Goal: Check status: Check status

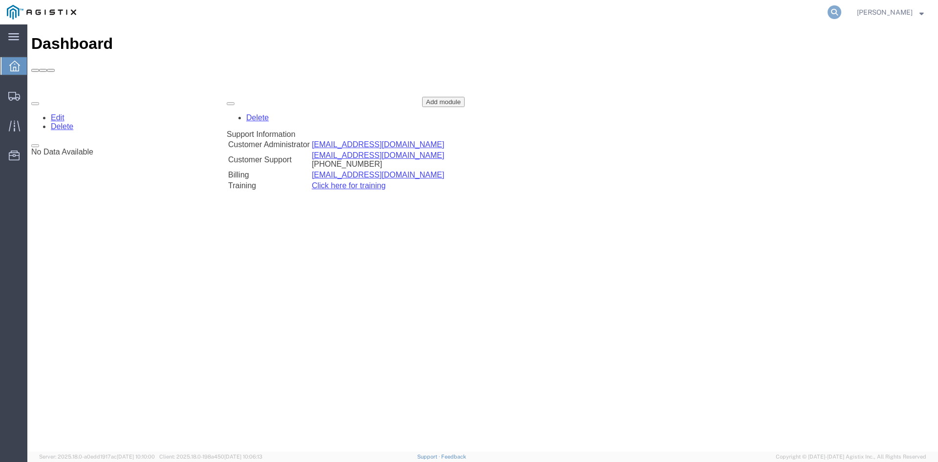
click at [840, 13] on icon at bounding box center [835, 12] width 14 height 14
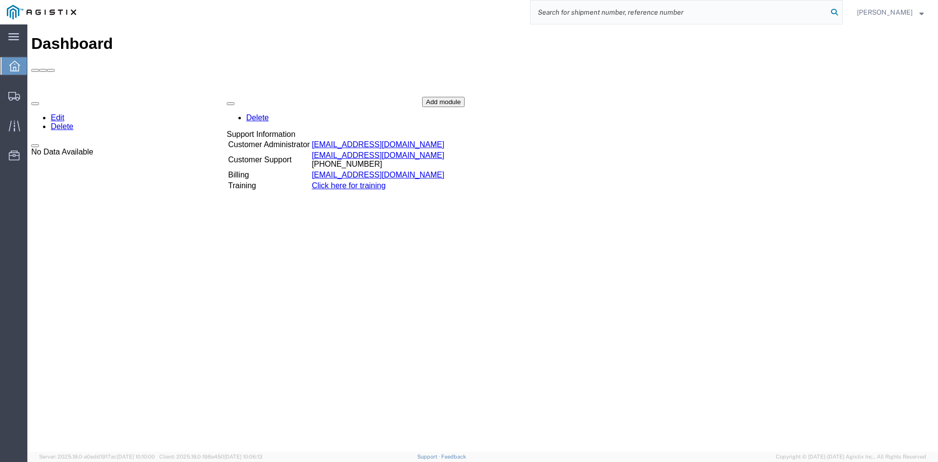
paste input "56640941"
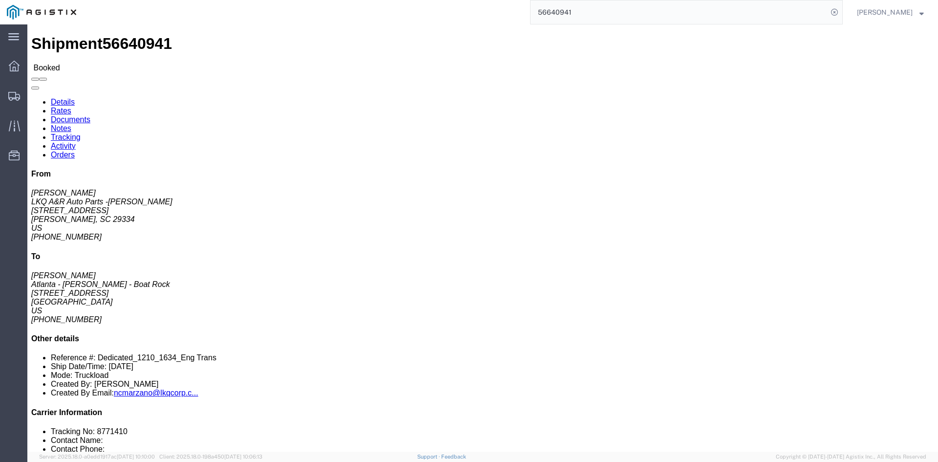
click link "Rates"
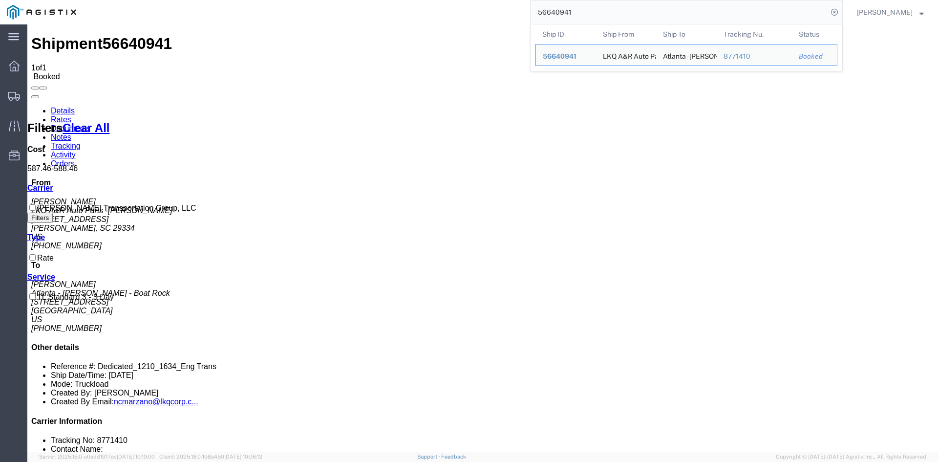
click at [554, 11] on input "56640941" at bounding box center [679, 11] width 297 height 23
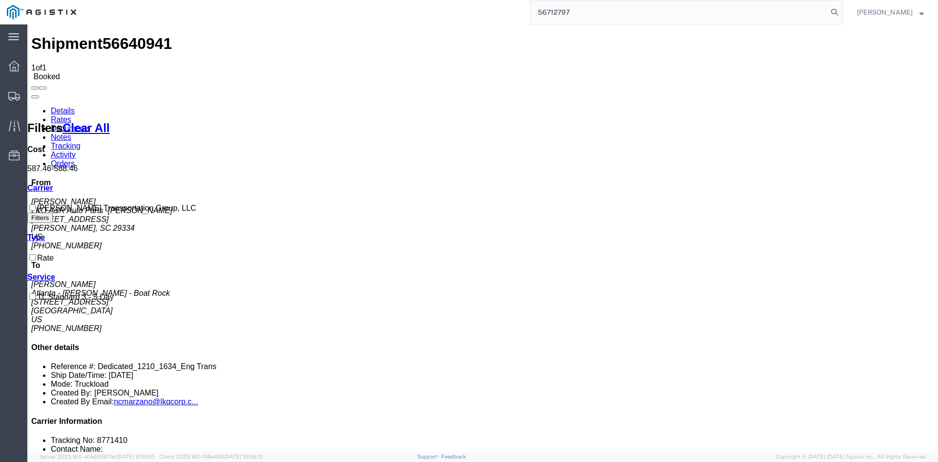
type input "56712797"
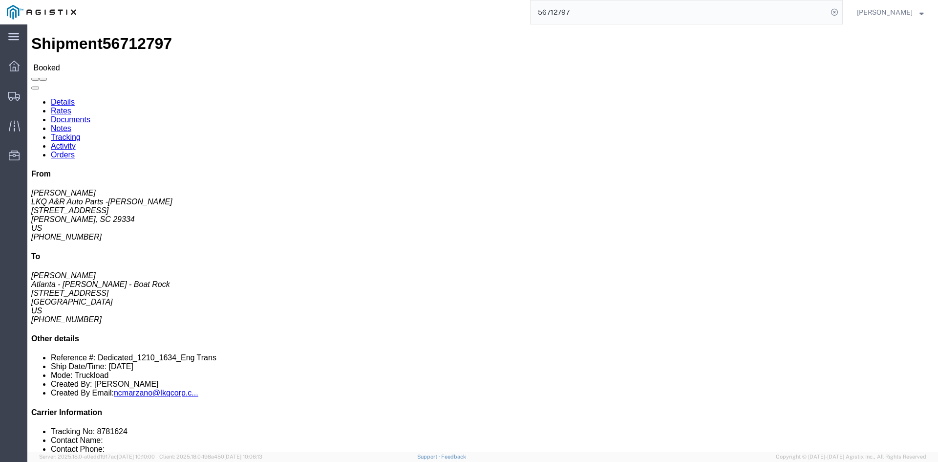
click link "Rates"
